Goal: Communication & Community: Answer question/provide support

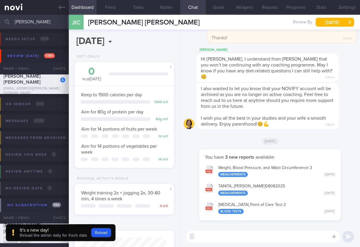
select select "7"
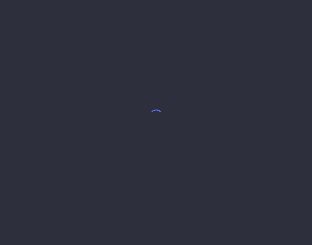
select select "5"
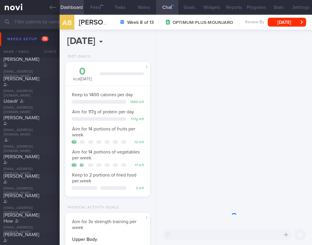
scroll to position [43, 69]
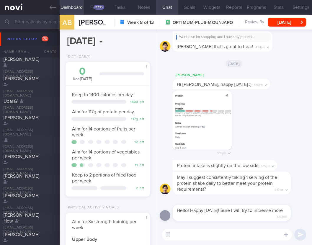
click at [27, 22] on input "text" at bounding box center [156, 22] width 312 height 14
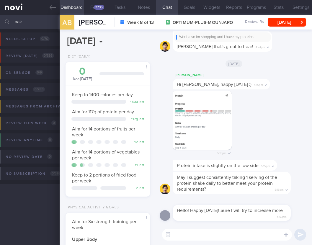
drag, startPoint x: 29, startPoint y: 23, endPoint x: -9, endPoint y: 20, distance: 37.6
click at [0, 20] on html "You are offline! Some functionality will be unavailable Patients New Users Coac…" at bounding box center [156, 122] width 312 height 245
type input "sarba"
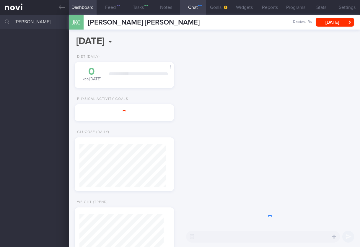
select select "7"
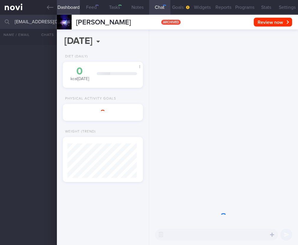
select select "7"
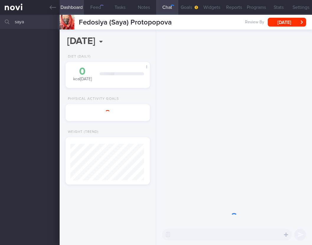
select select "6"
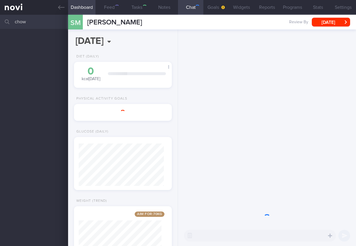
select select "7"
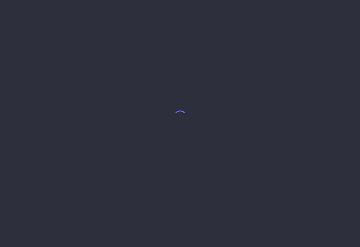
select select "7"
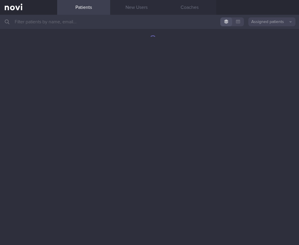
click at [88, 17] on input "text" at bounding box center [149, 22] width 299 height 14
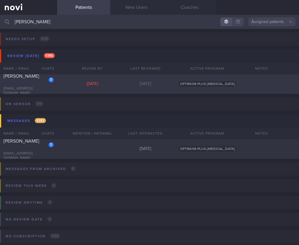
type input "therasa"
click at [131, 88] on div "7 Therasa Lee therasalee2021@gmail.com Thu, 31 Jul Yesterday OPTIMUM-PLUS-WEGOVY" at bounding box center [149, 83] width 299 height 19
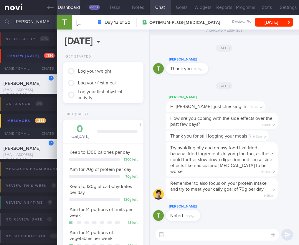
click at [202, 237] on textarea at bounding box center [218, 235] width 124 height 12
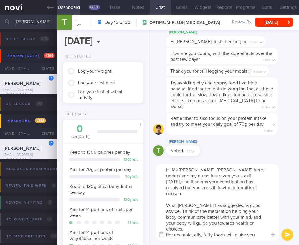
type textarea "Hi Ms Therasa, Dr Todd here. I understand my nurse has given you a call yesterd…"
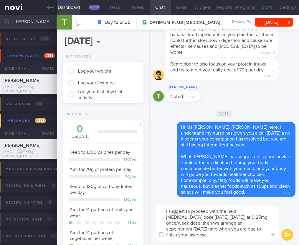
scroll to position [6, 0]
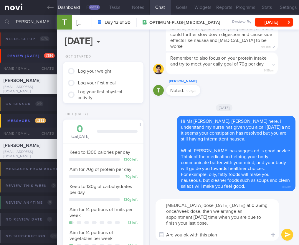
type textarea "I suggest to proceed with the next Wegovy dose tomorrow (13/8/25) at 0.25mg onc…"
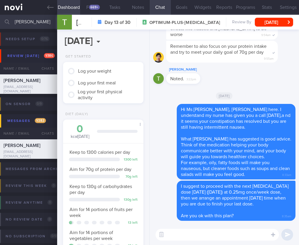
scroll to position [0, 0]
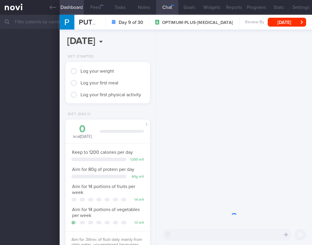
scroll to position [43, 69]
